Goal: Transaction & Acquisition: Book appointment/travel/reservation

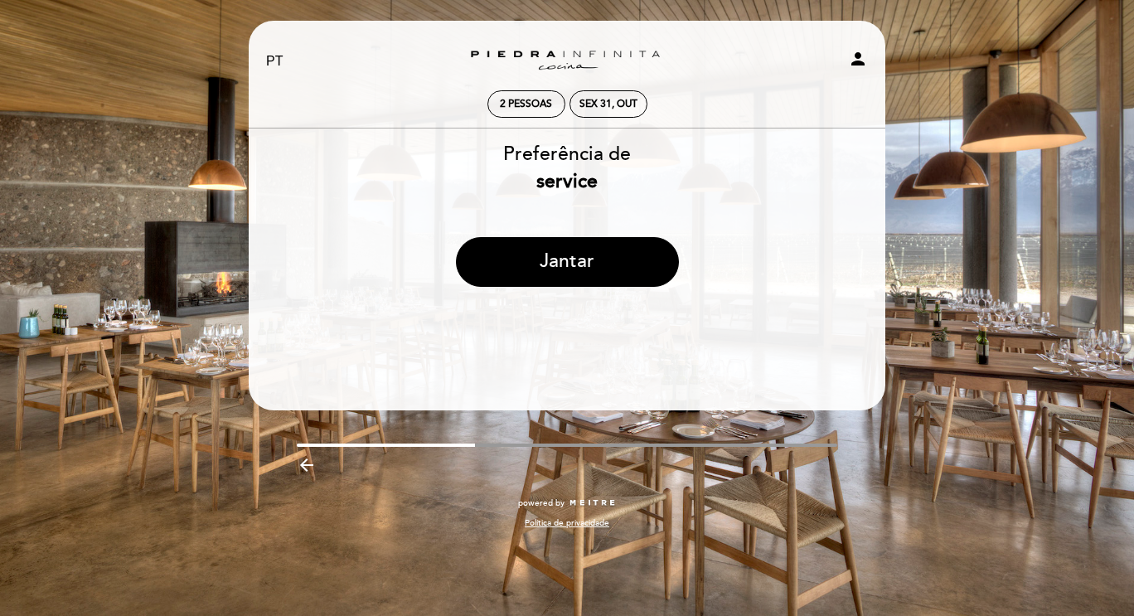
select select "pt"
click at [601, 107] on div "Sex 31, out" at bounding box center [608, 104] width 58 height 12
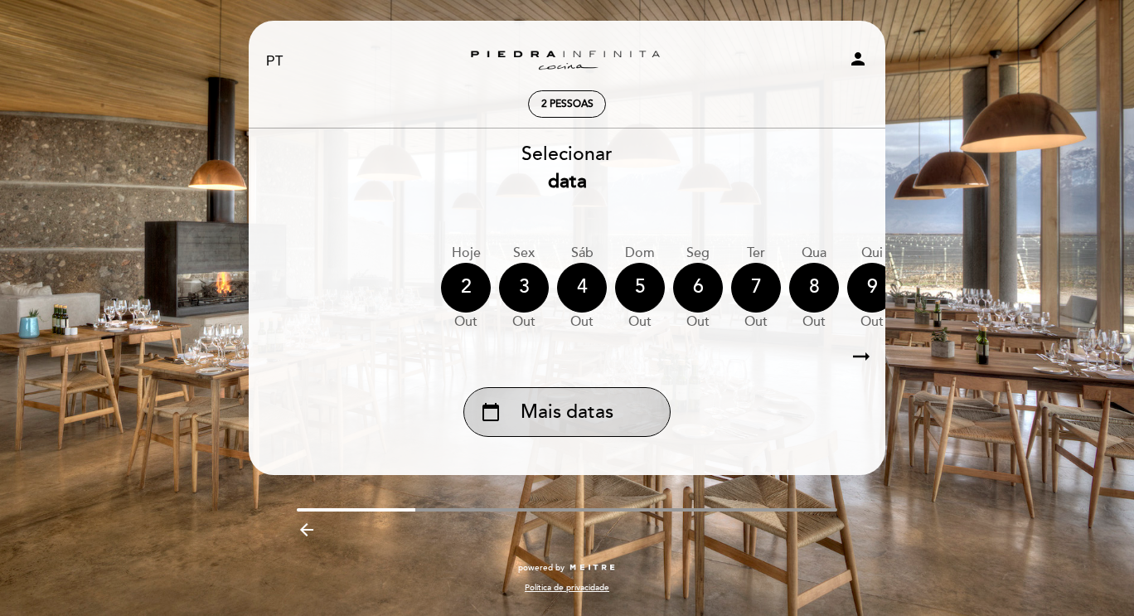
click at [518, 423] on div "calendar_today Mais datas" at bounding box center [566, 412] width 207 height 50
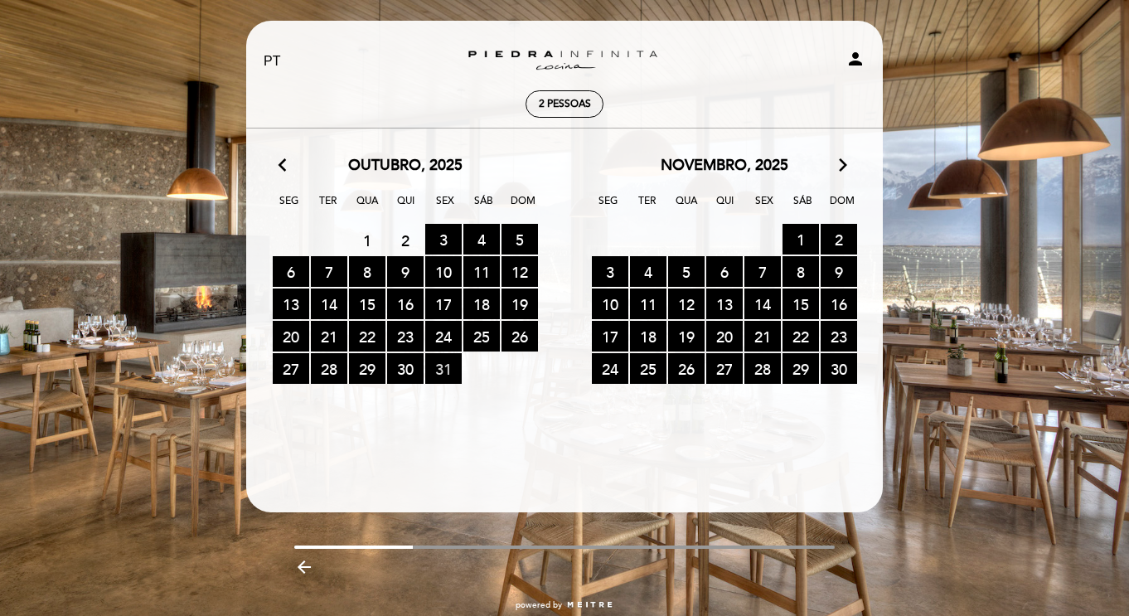
click at [447, 369] on span "31 RESERVAS DISPONÍVEIS" at bounding box center [443, 368] width 36 height 31
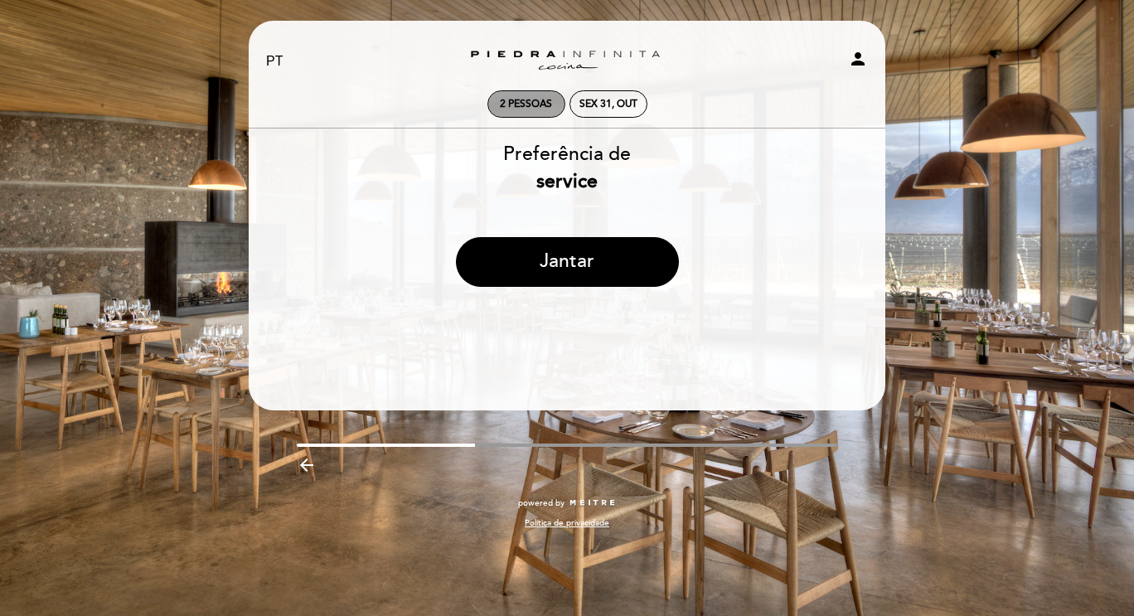
click at [535, 99] on span "2 pessoas" at bounding box center [526, 104] width 52 height 12
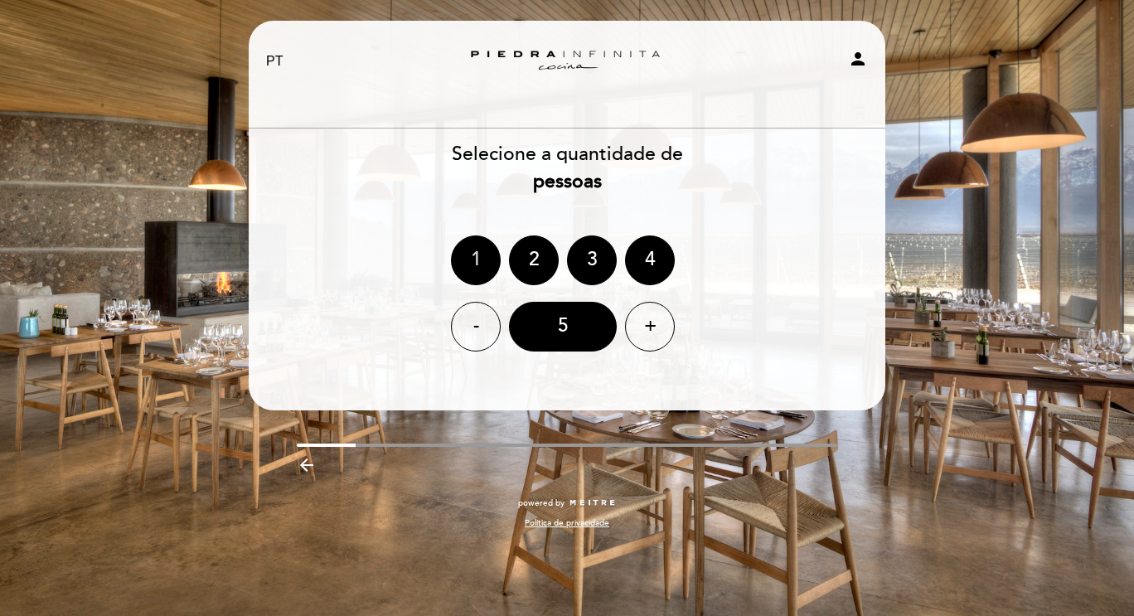
click at [482, 263] on div "1" at bounding box center [476, 260] width 50 height 50
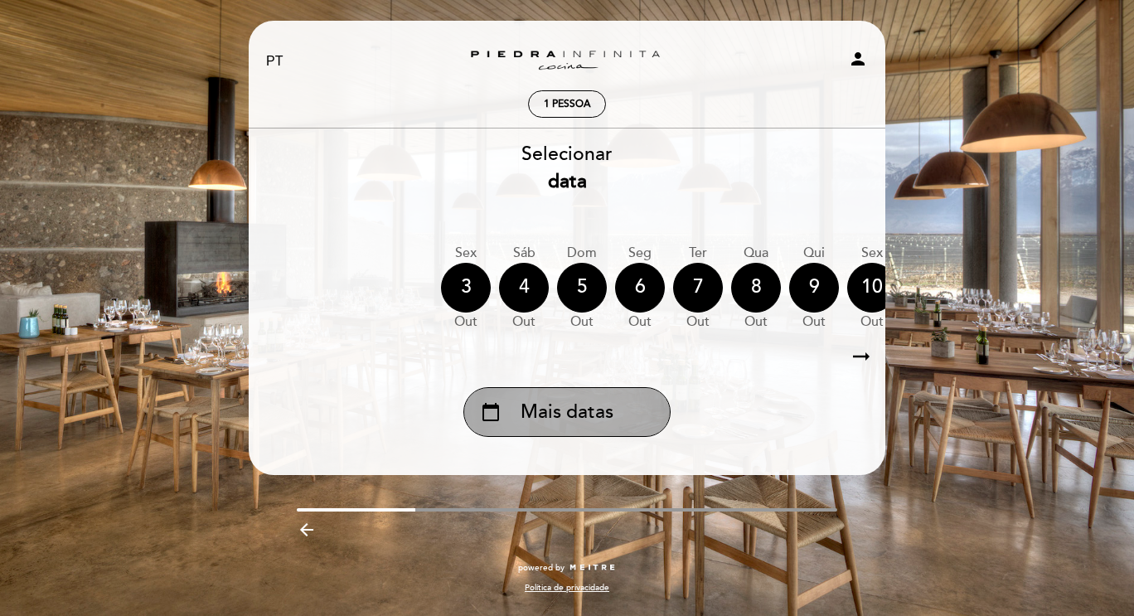
click at [543, 411] on span "Mais datas" at bounding box center [566, 412] width 93 height 27
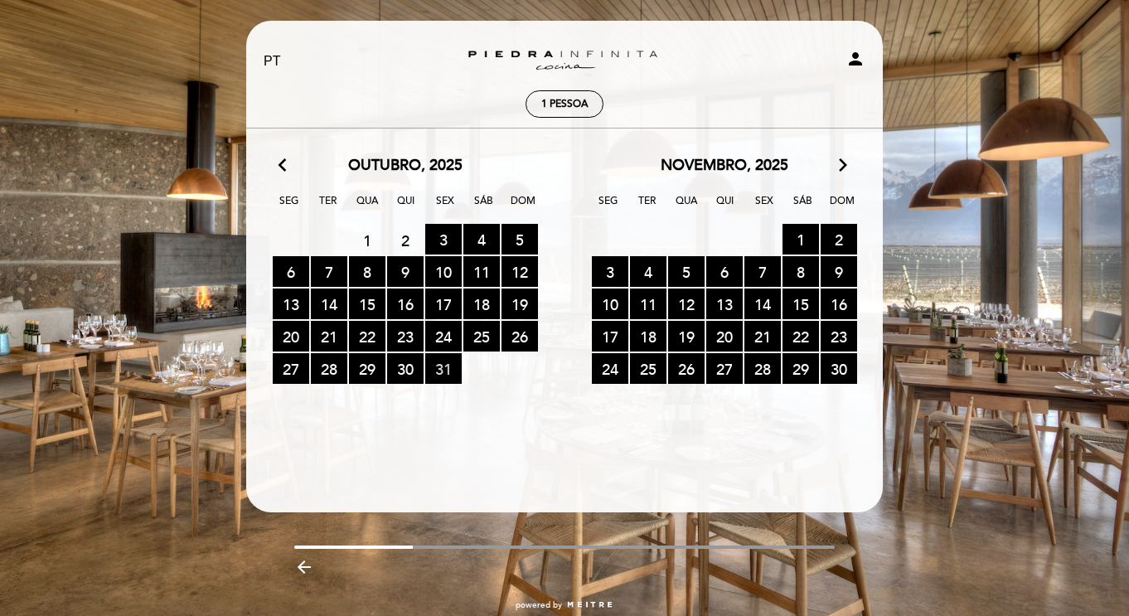
click at [433, 362] on span "31 RESERVAS DISPONÍVEIS" at bounding box center [443, 368] width 36 height 31
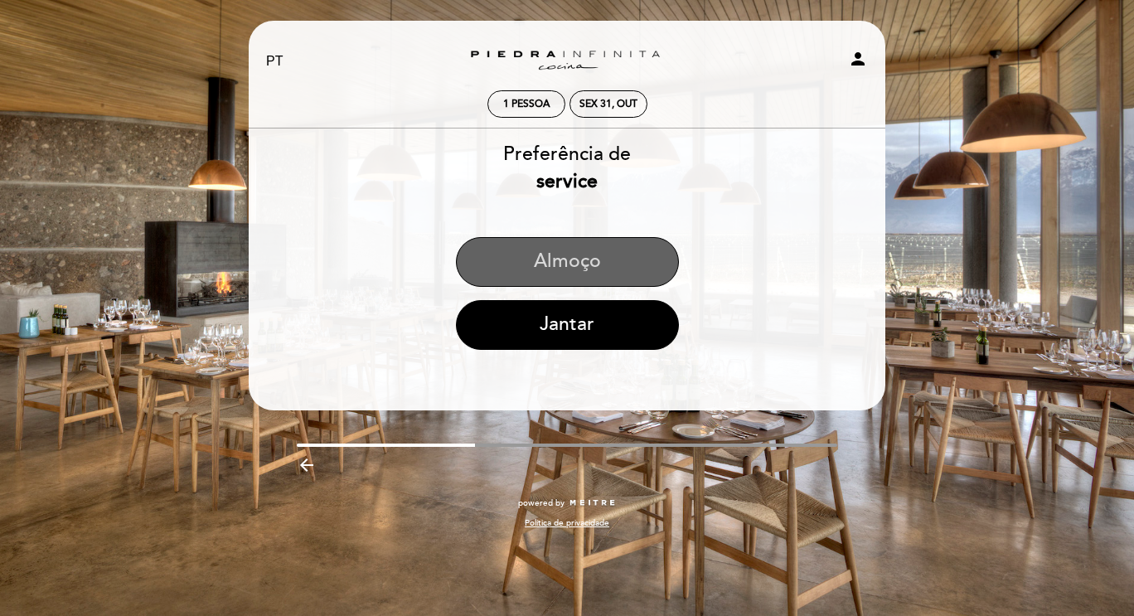
click at [556, 274] on button "Almoço" at bounding box center [567, 262] width 223 height 50
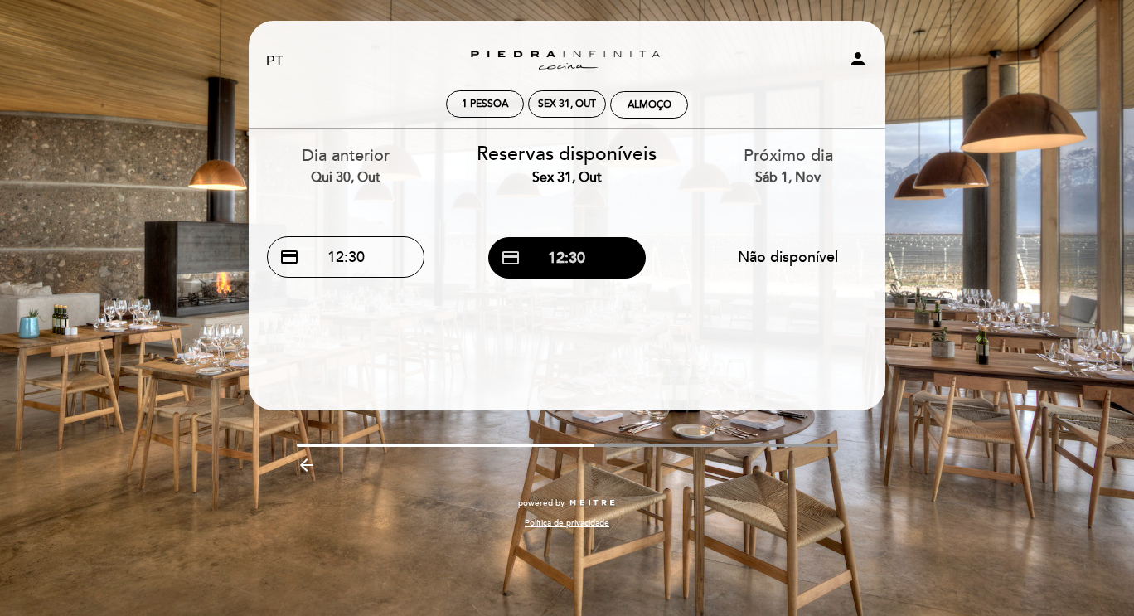
click at [564, 259] on button "credit_card 12:30" at bounding box center [566, 257] width 157 height 41
